Goal: Task Accomplishment & Management: Use online tool/utility

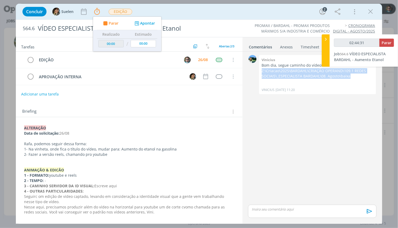
type input "02:44:32"
click at [388, 43] on span "Parar" at bounding box center [387, 42] width 10 height 5
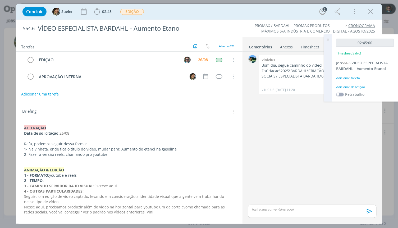
click at [340, 94] on span at bounding box center [340, 95] width 8 height 4
click at [219, 59] on div "dialog" at bounding box center [219, 60] width 7 height 4
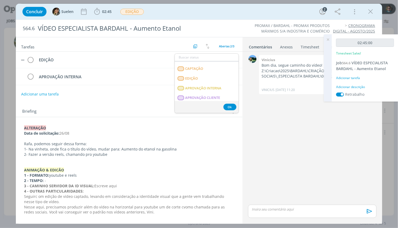
scroll to position [88, 0]
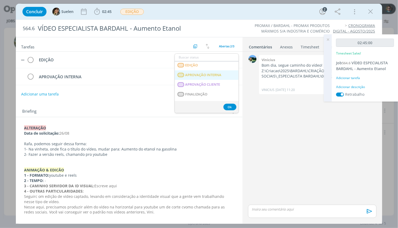
click at [202, 75] on span "APROVAÇÃO INTERNA" at bounding box center [203, 75] width 36 height 4
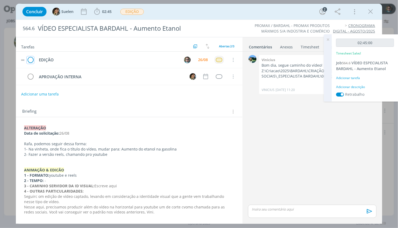
click at [30, 60] on icon "dialog" at bounding box center [30, 60] width 7 height 8
click at [132, 13] on span "EDIÇÃO" at bounding box center [132, 12] width 24 height 6
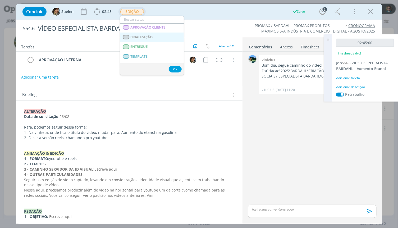
scroll to position [59, 0]
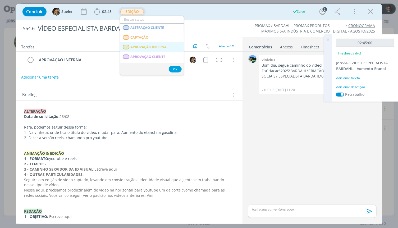
click at [148, 49] on span "APROVAÇÃO INTERNA" at bounding box center [149, 47] width 36 height 4
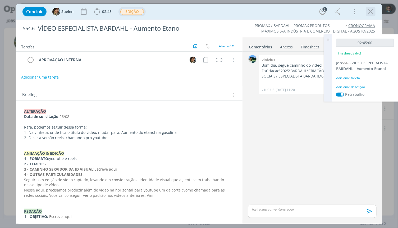
click at [370, 11] on icon "dialog" at bounding box center [371, 12] width 8 height 8
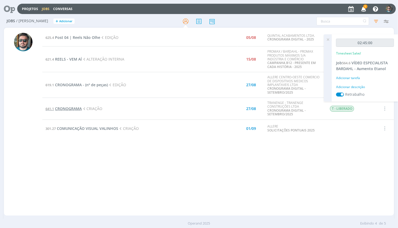
click at [75, 107] on span "CRONOGRAMA" at bounding box center [68, 108] width 27 height 5
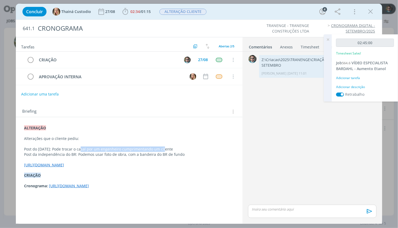
drag, startPoint x: 117, startPoint y: 149, endPoint x: 158, endPoint y: 149, distance: 40.7
click at [158, 149] on p "Post do [DATE]: Pode trocar o casal por um engenheiro cumprimentando um cliente" at bounding box center [129, 148] width 210 height 5
click at [373, 14] on icon "dialog" at bounding box center [371, 12] width 8 height 8
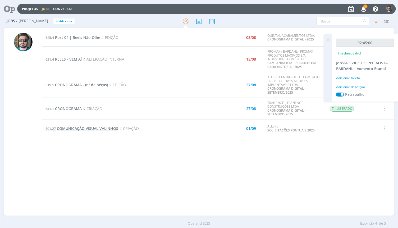
click at [63, 128] on span "COMUNICAÇÃO VISUAL VALINHOS" at bounding box center [87, 128] width 61 height 5
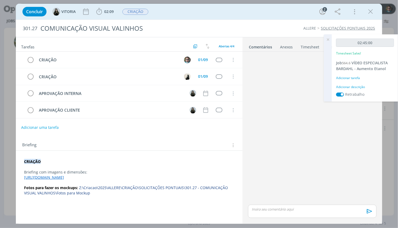
click at [305, 46] on link "Timesheet" at bounding box center [310, 46] width 19 height 8
click at [330, 38] on icon at bounding box center [328, 39] width 10 height 10
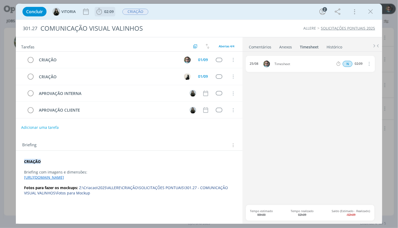
click at [106, 14] on span "02:09" at bounding box center [105, 12] width 20 height 8
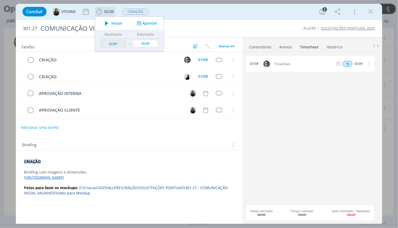
click at [107, 24] on icon "dialog" at bounding box center [106, 23] width 9 height 7
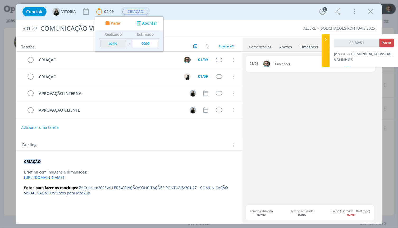
type input "00:33:51"
